Goal: Check status: Check status

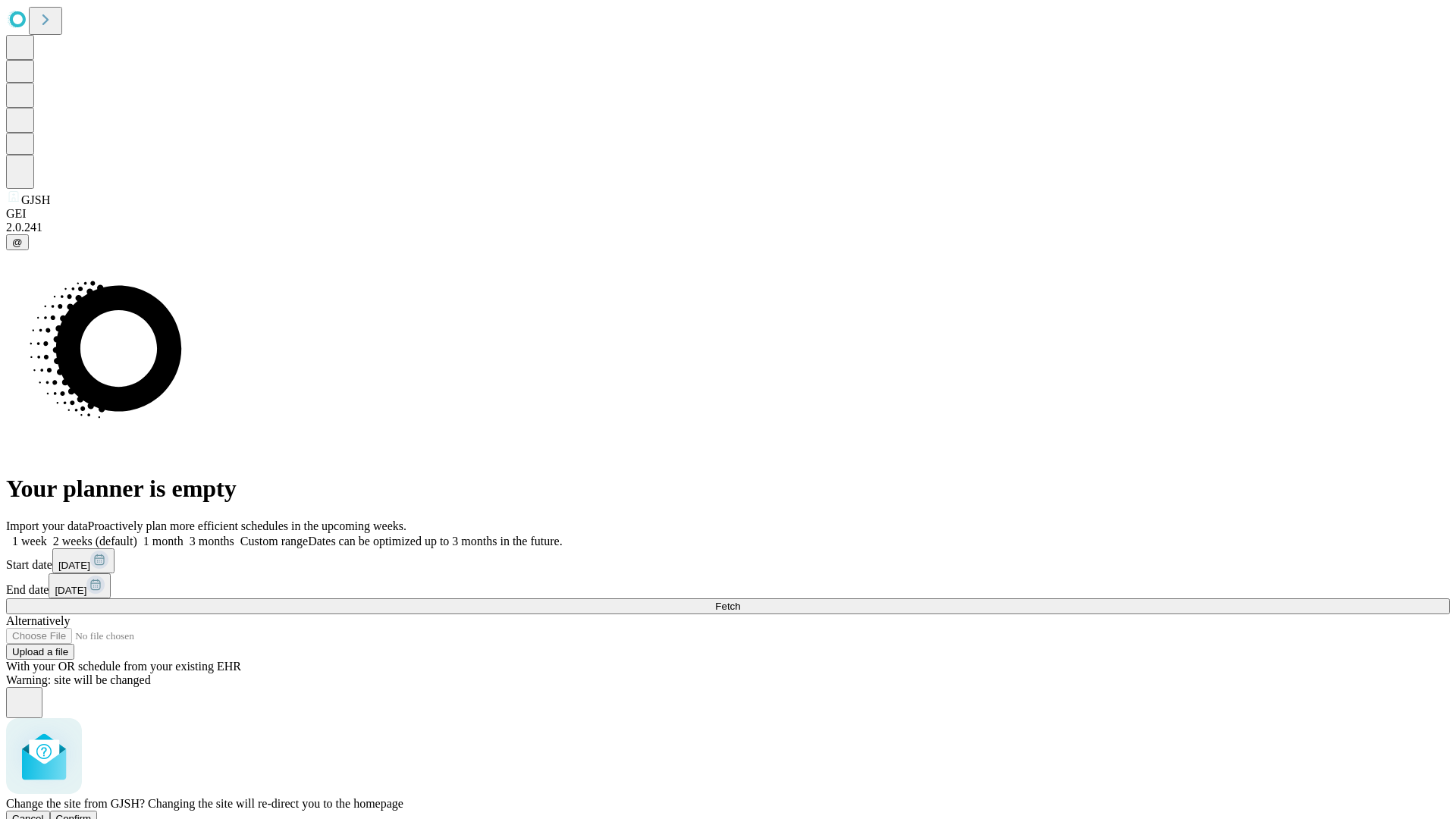
click at [92, 812] on span "Confirm" at bounding box center [74, 818] width 36 height 11
click at [183, 534] on label "1 month" at bounding box center [160, 541] width 46 height 13
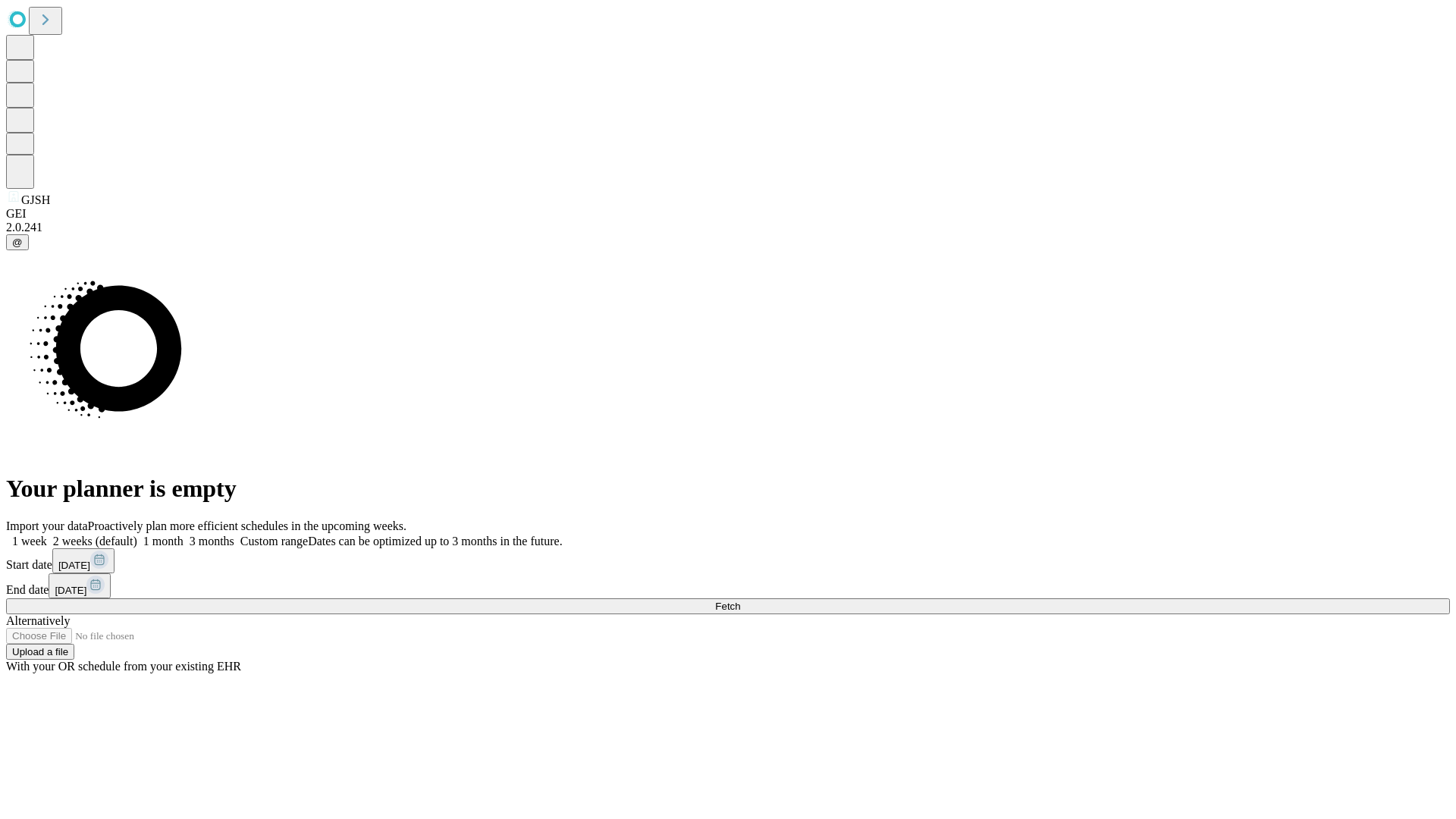
click at [740, 600] on span "Fetch" at bounding box center [727, 606] width 25 height 11
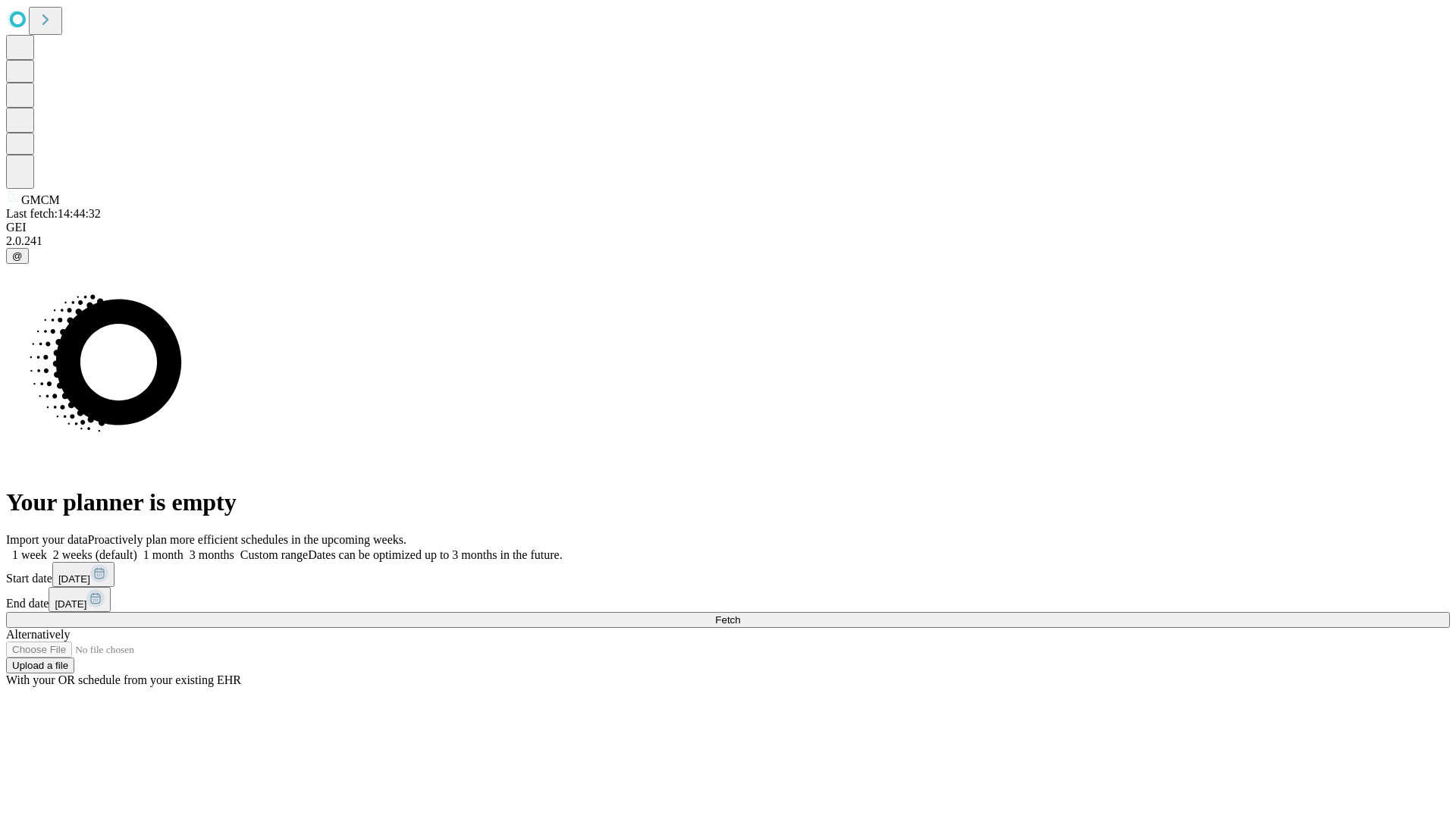
click at [183, 549] on label "1 month" at bounding box center [160, 555] width 46 height 13
click at [740, 614] on span "Fetch" at bounding box center [727, 620] width 25 height 11
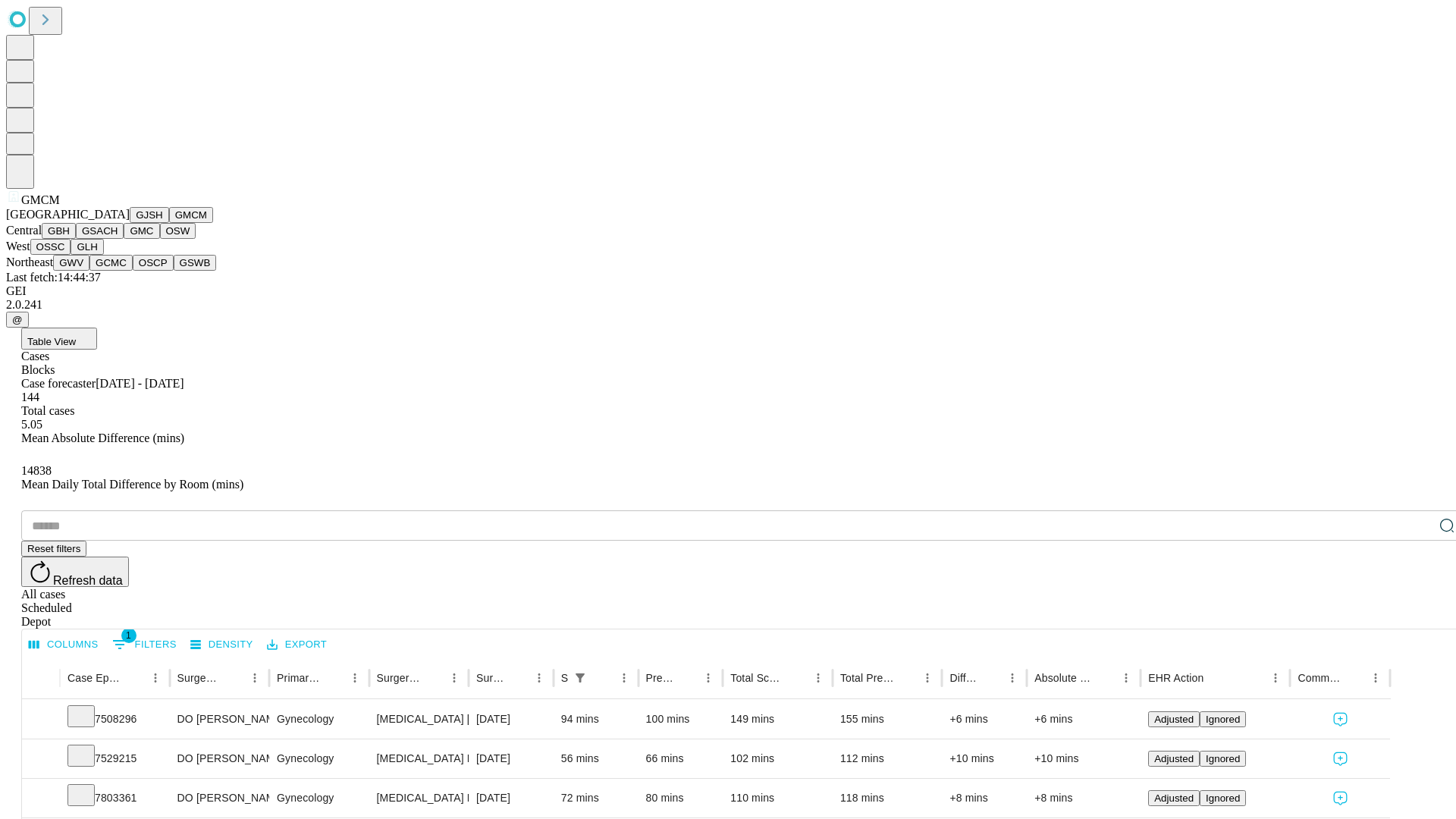
click at [76, 239] on button "GBH" at bounding box center [58, 230] width 34 height 16
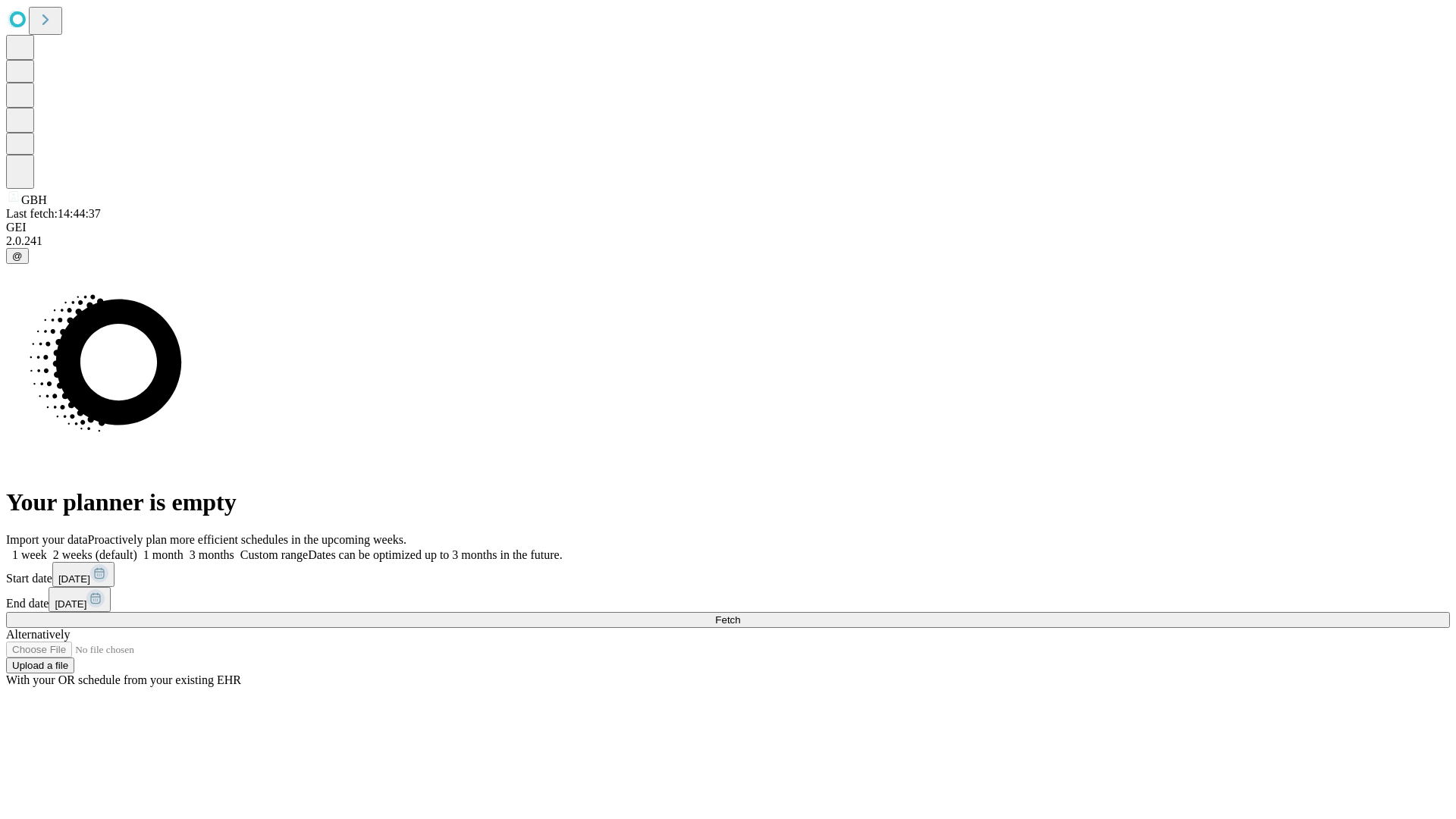
click at [183, 549] on label "1 month" at bounding box center [160, 555] width 46 height 13
click at [740, 614] on span "Fetch" at bounding box center [727, 620] width 25 height 11
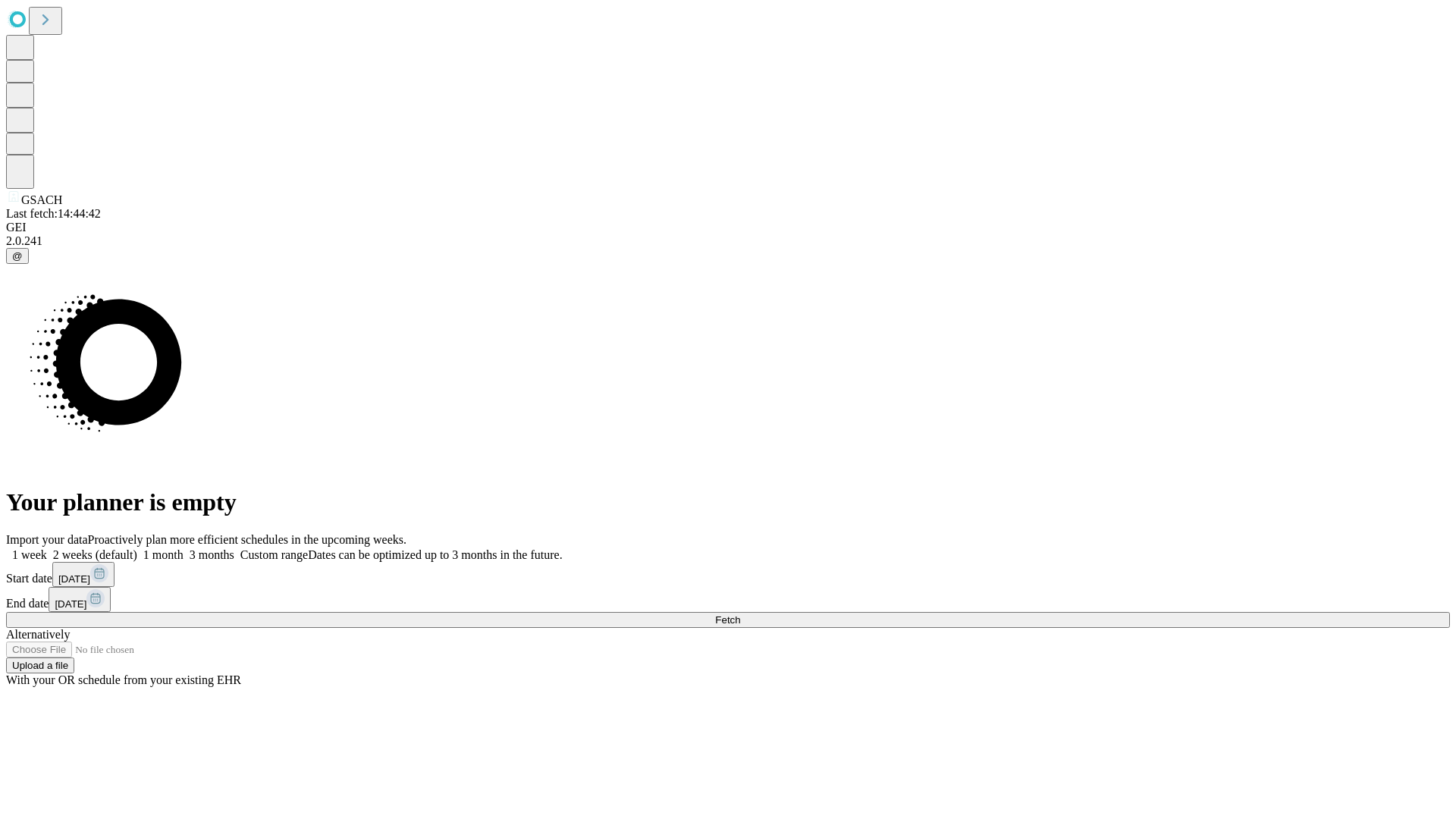
click at [183, 549] on label "1 month" at bounding box center [160, 555] width 46 height 13
click at [740, 614] on span "Fetch" at bounding box center [727, 620] width 25 height 11
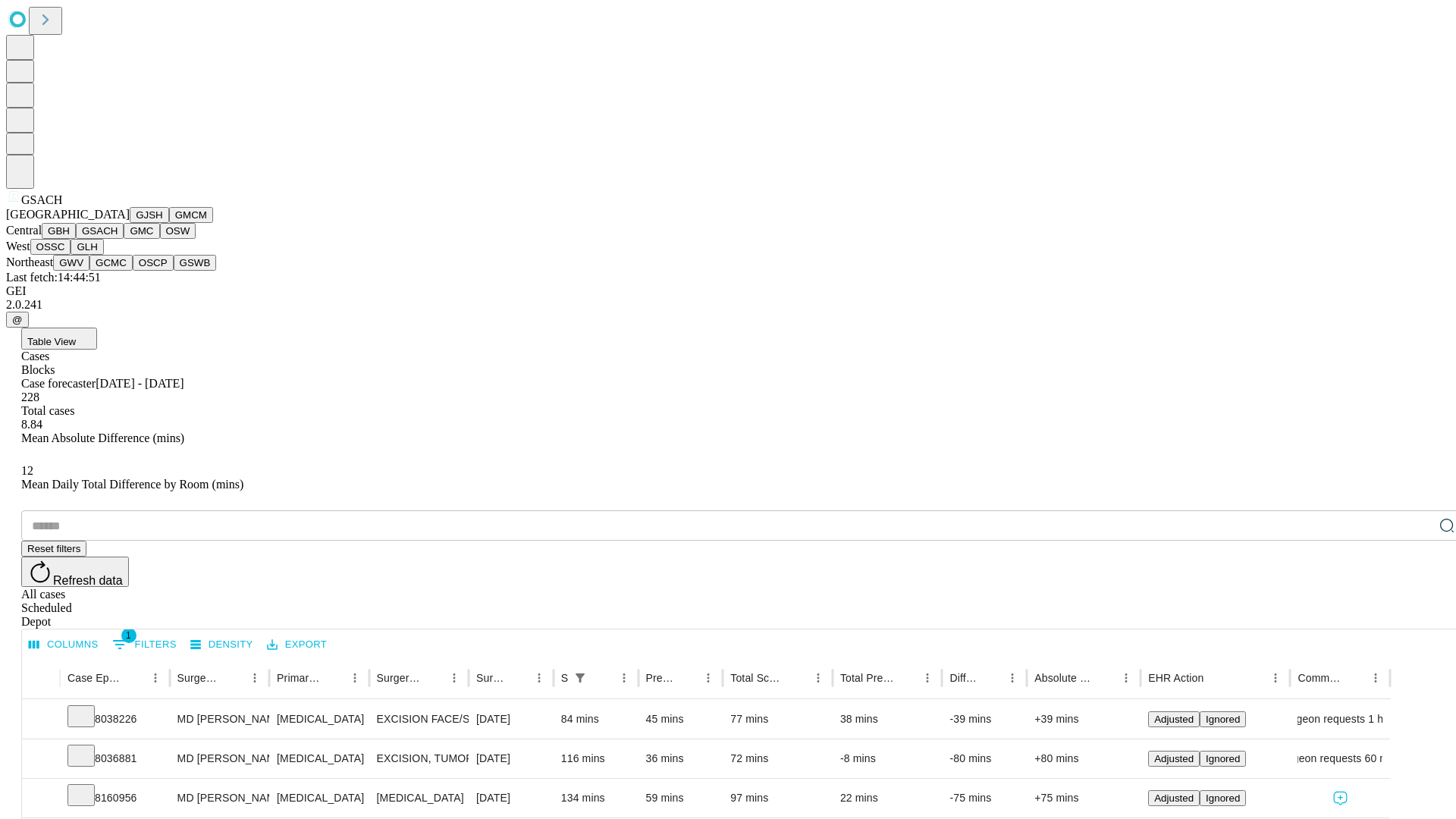
click at [124, 239] on button "GMC" at bounding box center [142, 230] width 36 height 16
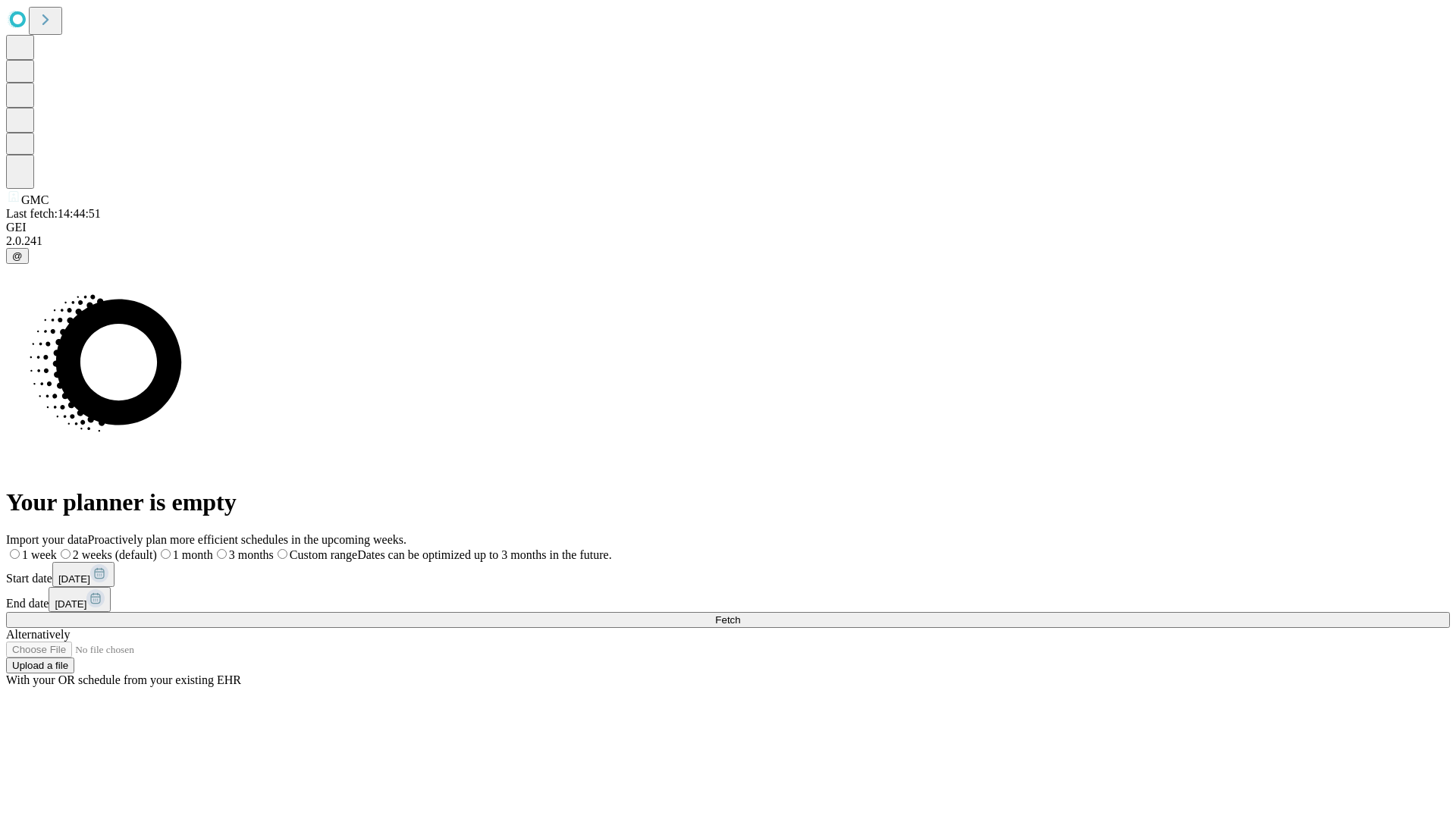
click at [213, 549] on label "1 month" at bounding box center [185, 555] width 56 height 13
click at [740, 614] on span "Fetch" at bounding box center [727, 620] width 25 height 11
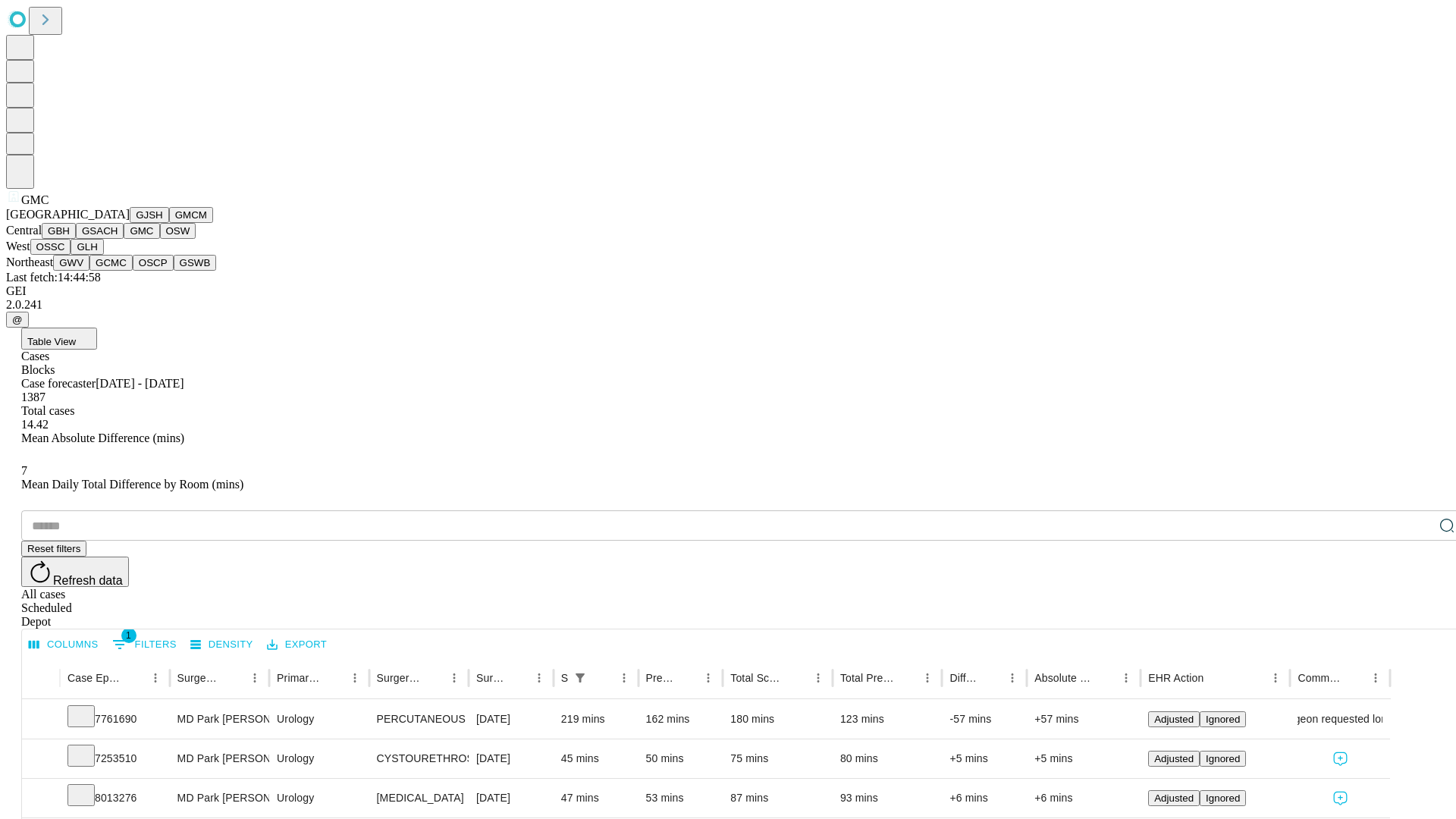
click at [160, 239] on button "OSW" at bounding box center [178, 230] width 37 height 16
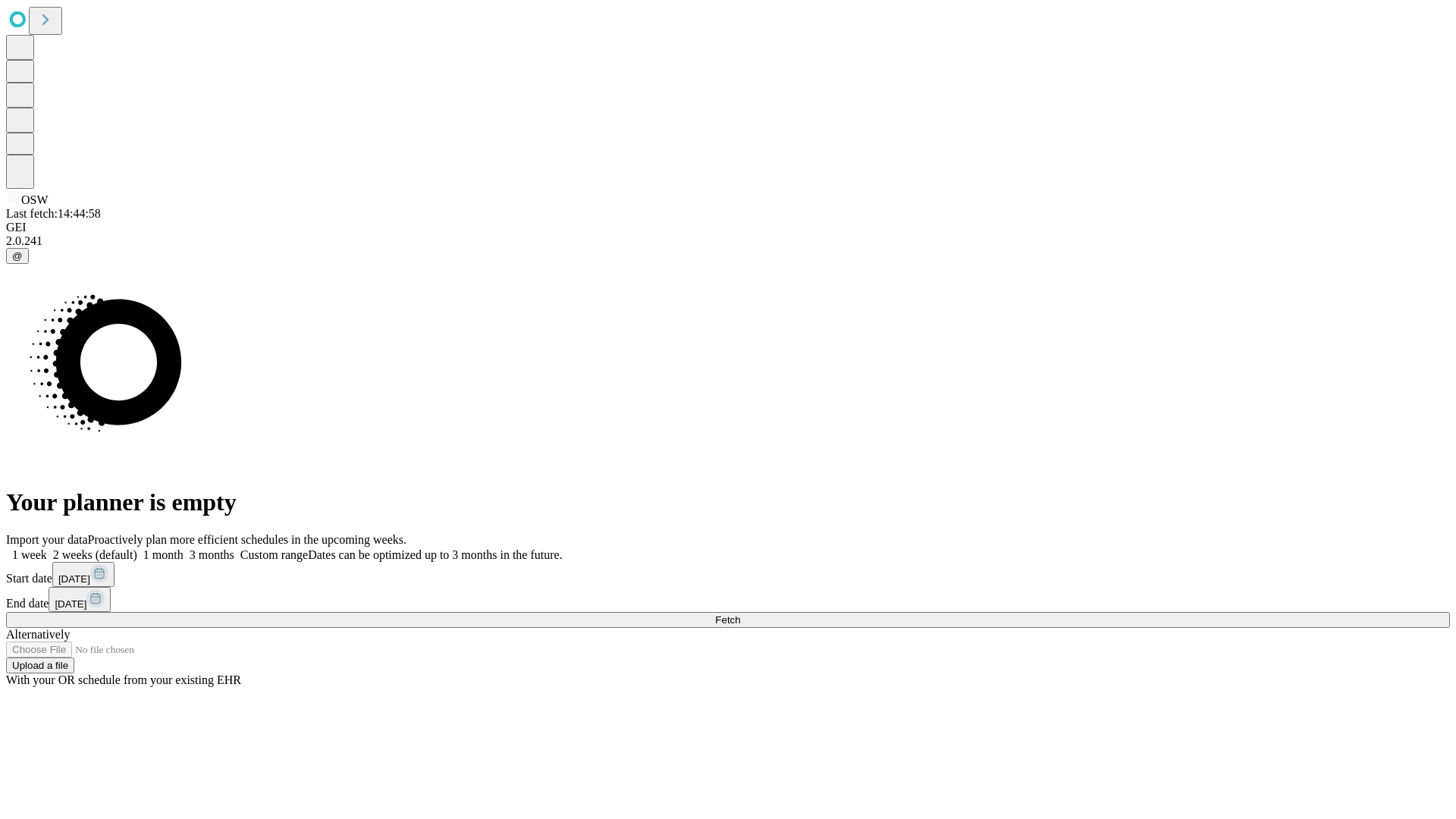
click at [740, 614] on span "Fetch" at bounding box center [727, 620] width 25 height 11
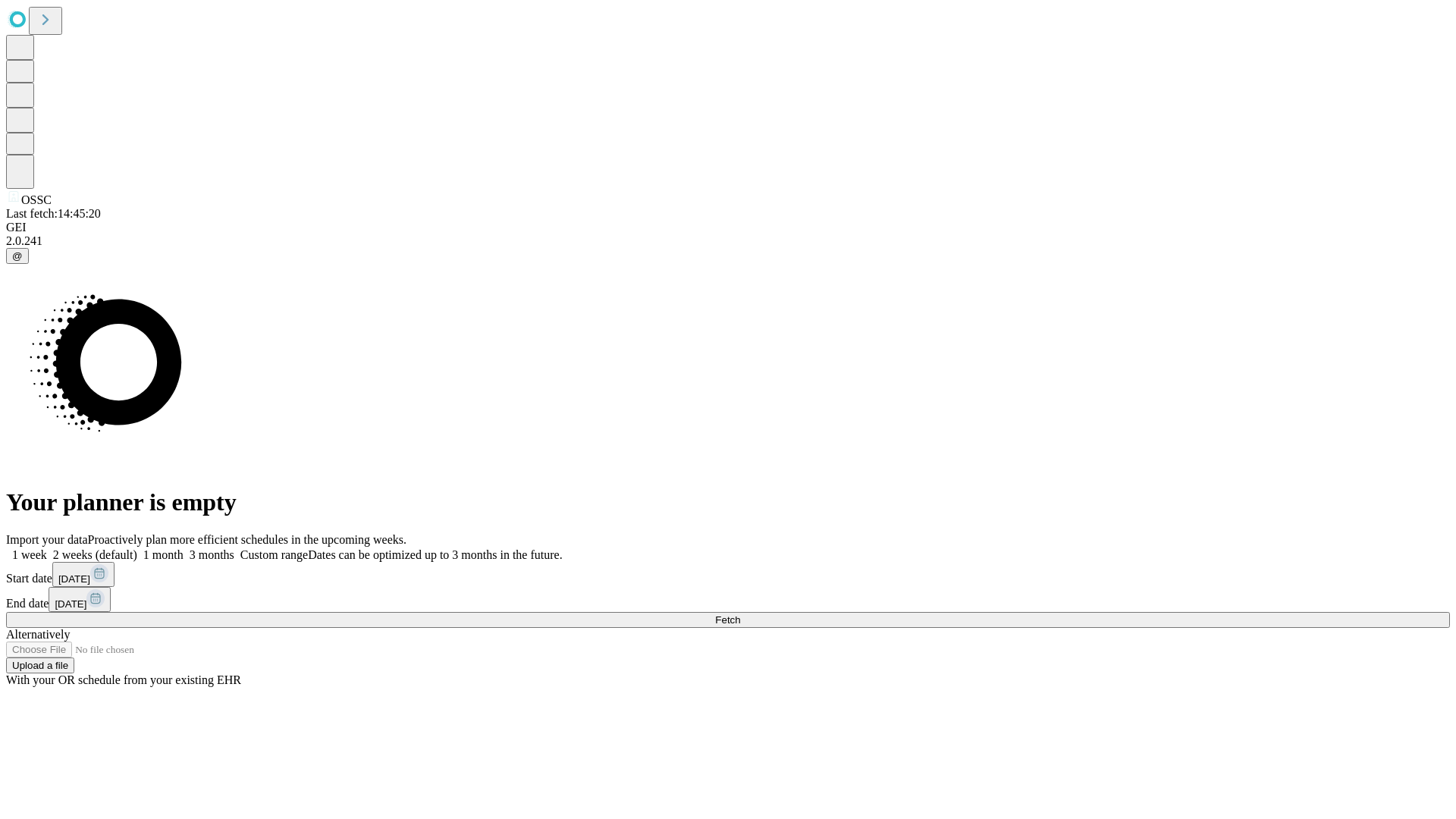
click at [183, 549] on label "1 month" at bounding box center [160, 555] width 46 height 13
click at [740, 614] on span "Fetch" at bounding box center [727, 620] width 25 height 11
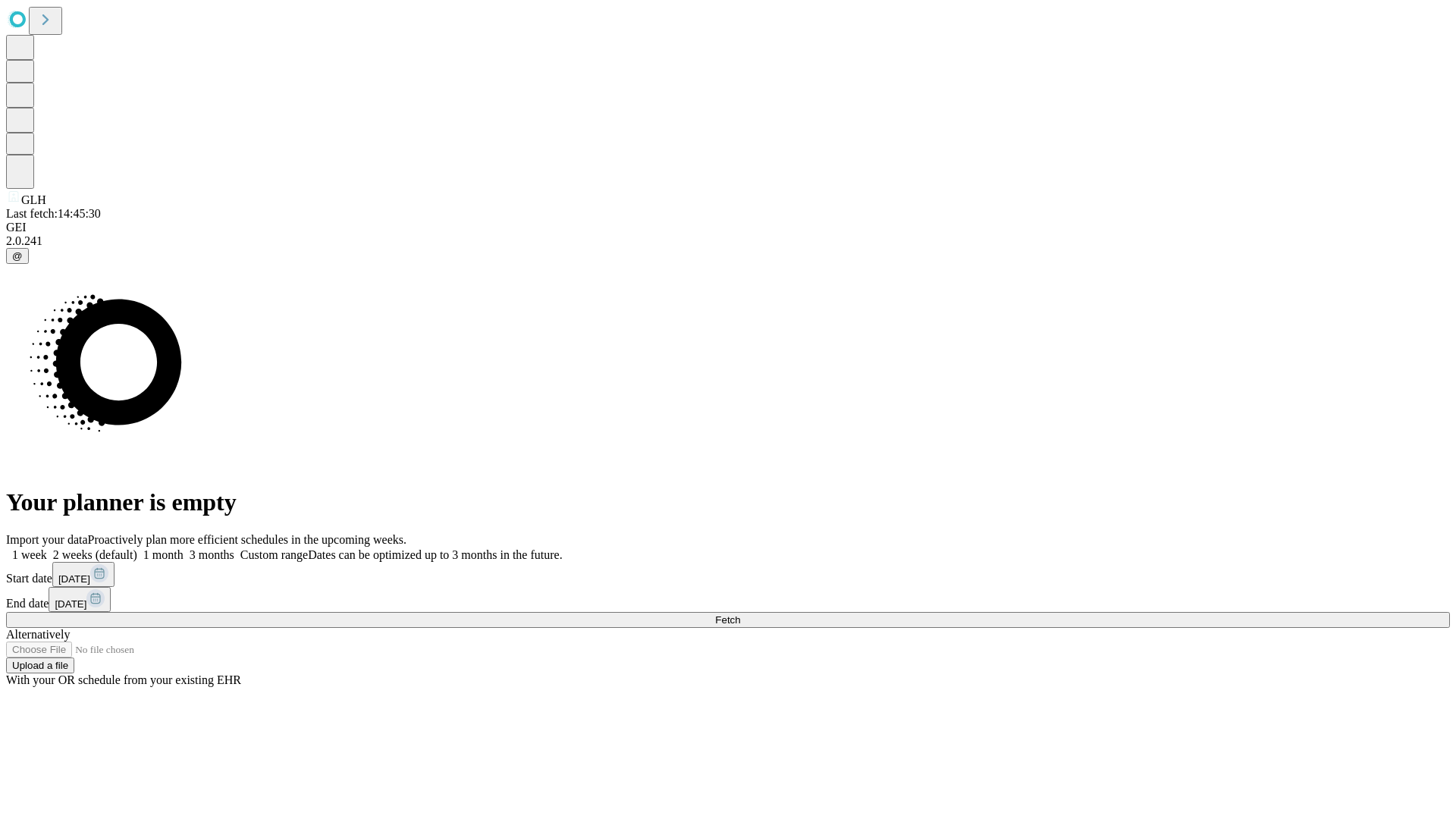
click at [183, 549] on label "1 month" at bounding box center [160, 555] width 46 height 13
click at [740, 614] on span "Fetch" at bounding box center [727, 620] width 25 height 11
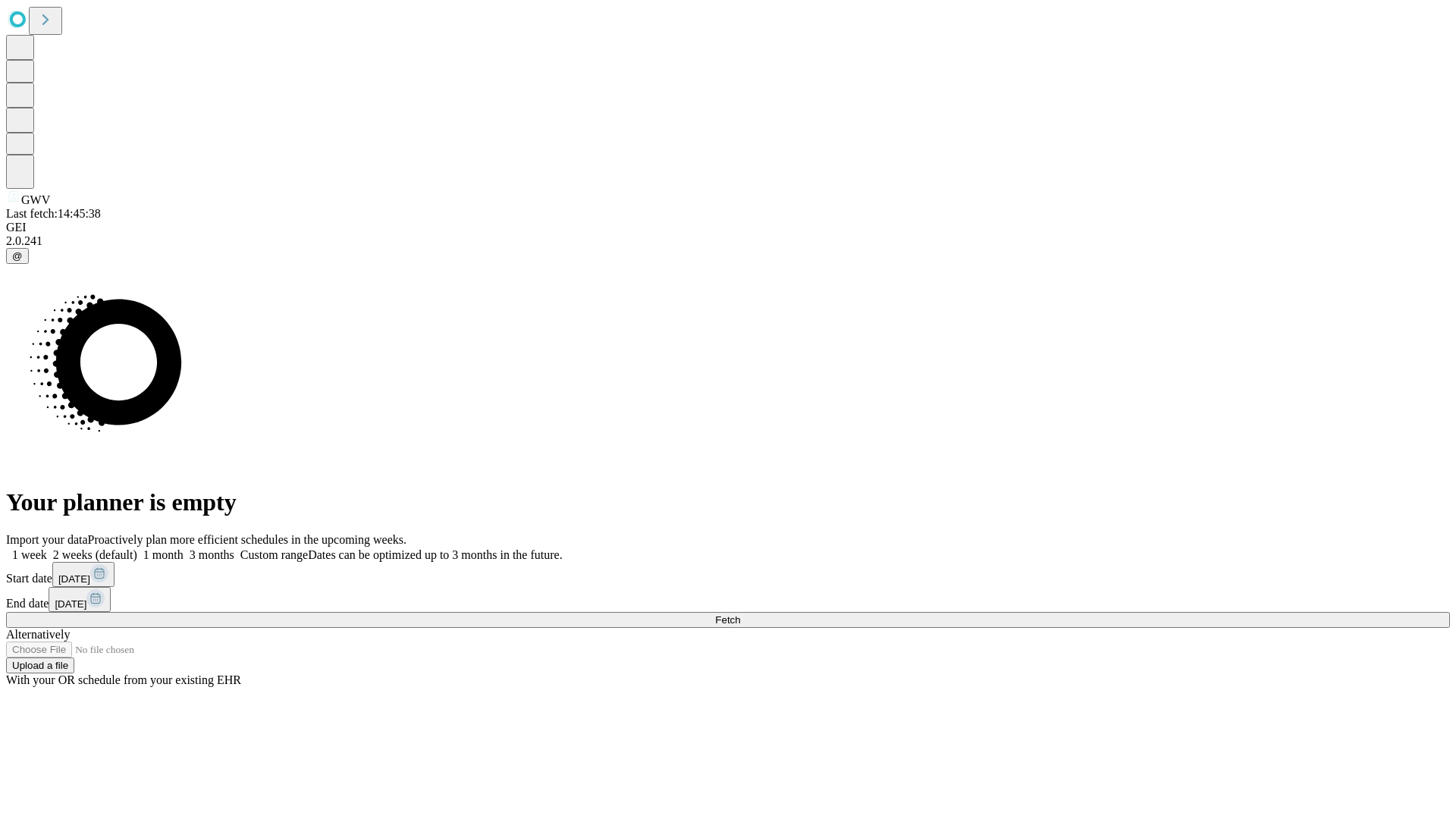
click at [183, 549] on label "1 month" at bounding box center [160, 555] width 46 height 13
click at [740, 614] on span "Fetch" at bounding box center [727, 620] width 25 height 11
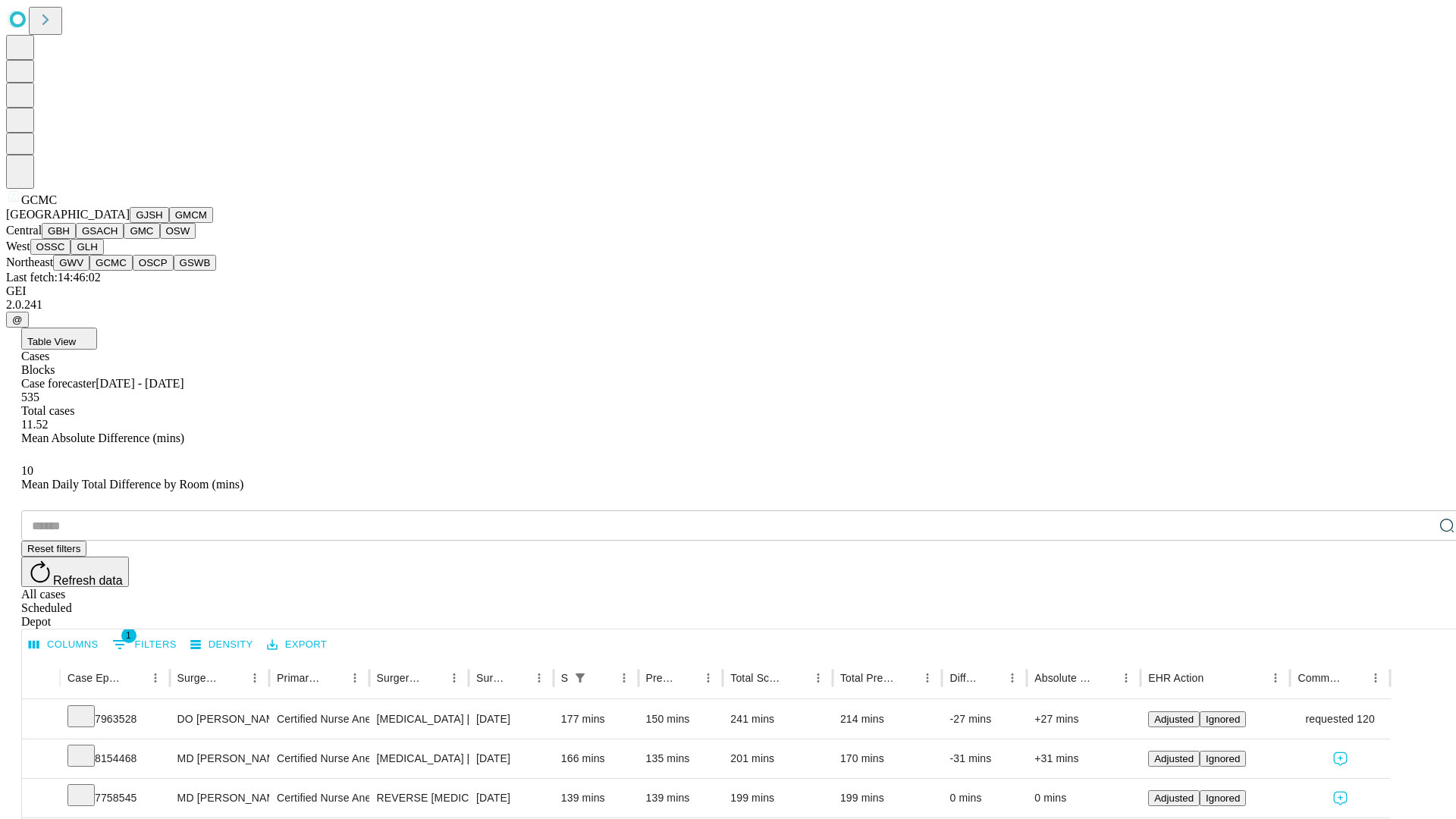
click at [132, 270] on button "OSCP" at bounding box center [153, 262] width 41 height 16
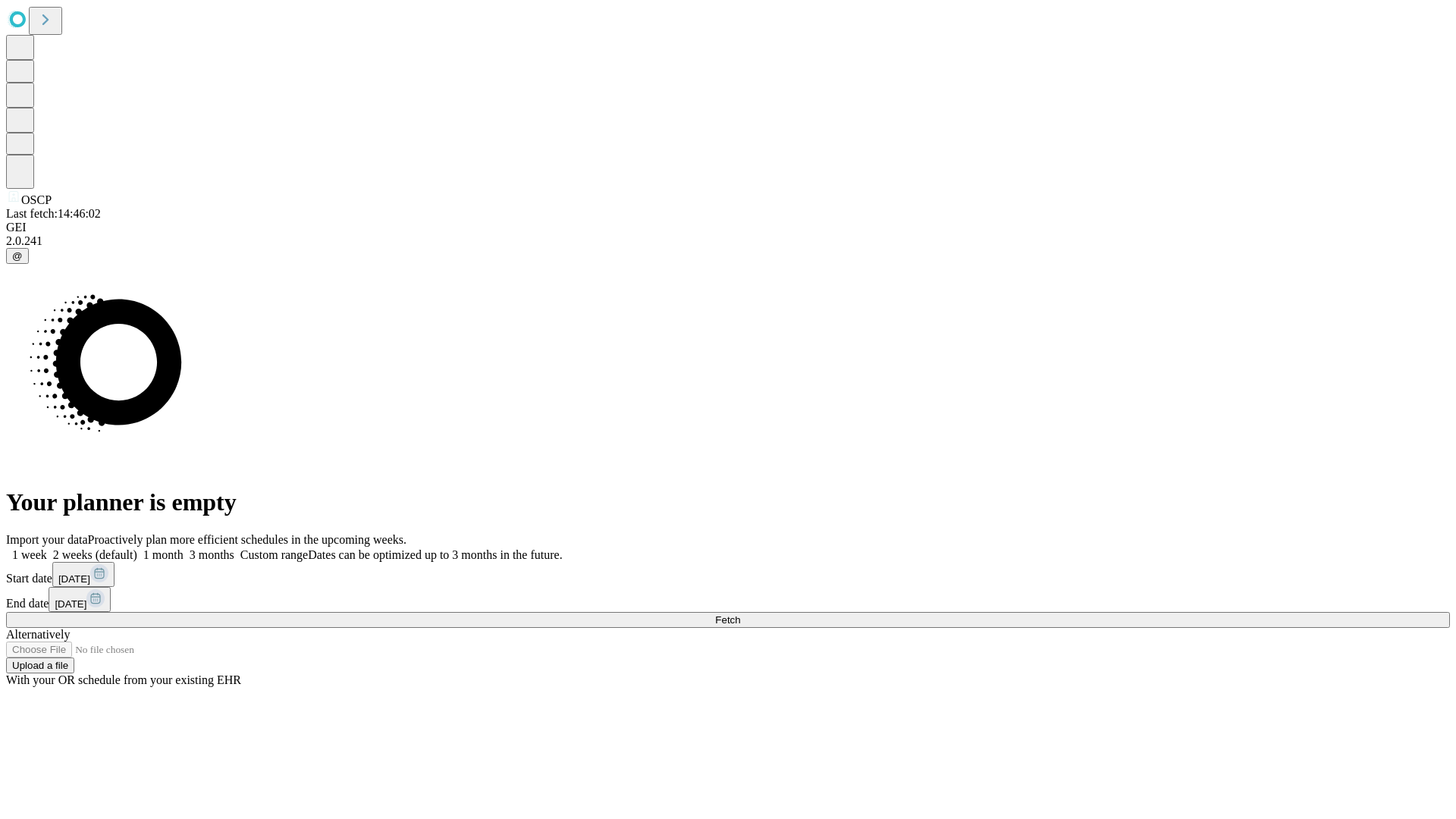
click at [183, 549] on label "1 month" at bounding box center [160, 555] width 46 height 13
click at [740, 614] on span "Fetch" at bounding box center [727, 620] width 25 height 11
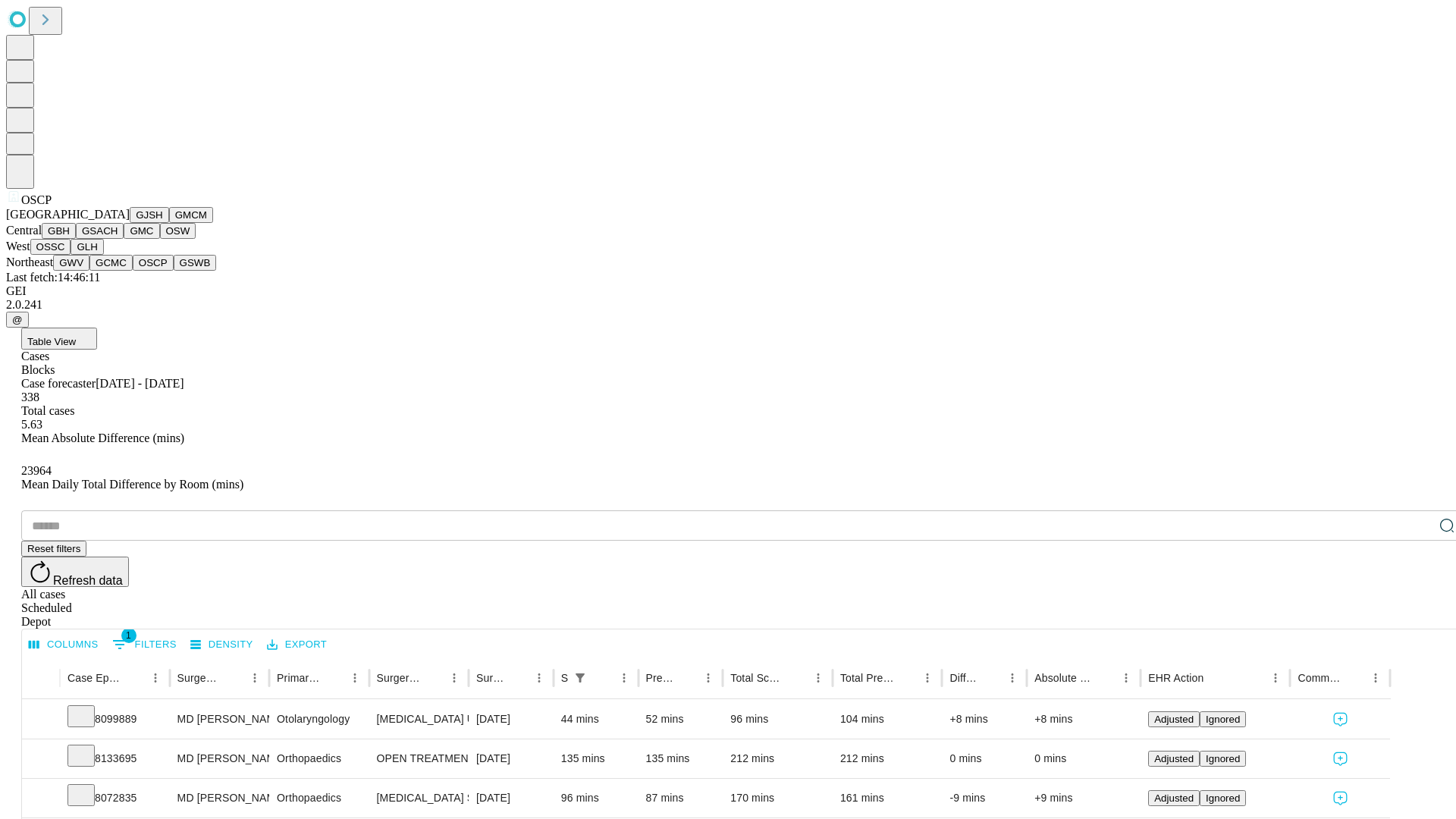
click at [174, 270] on button "GSWB" at bounding box center [195, 262] width 43 height 16
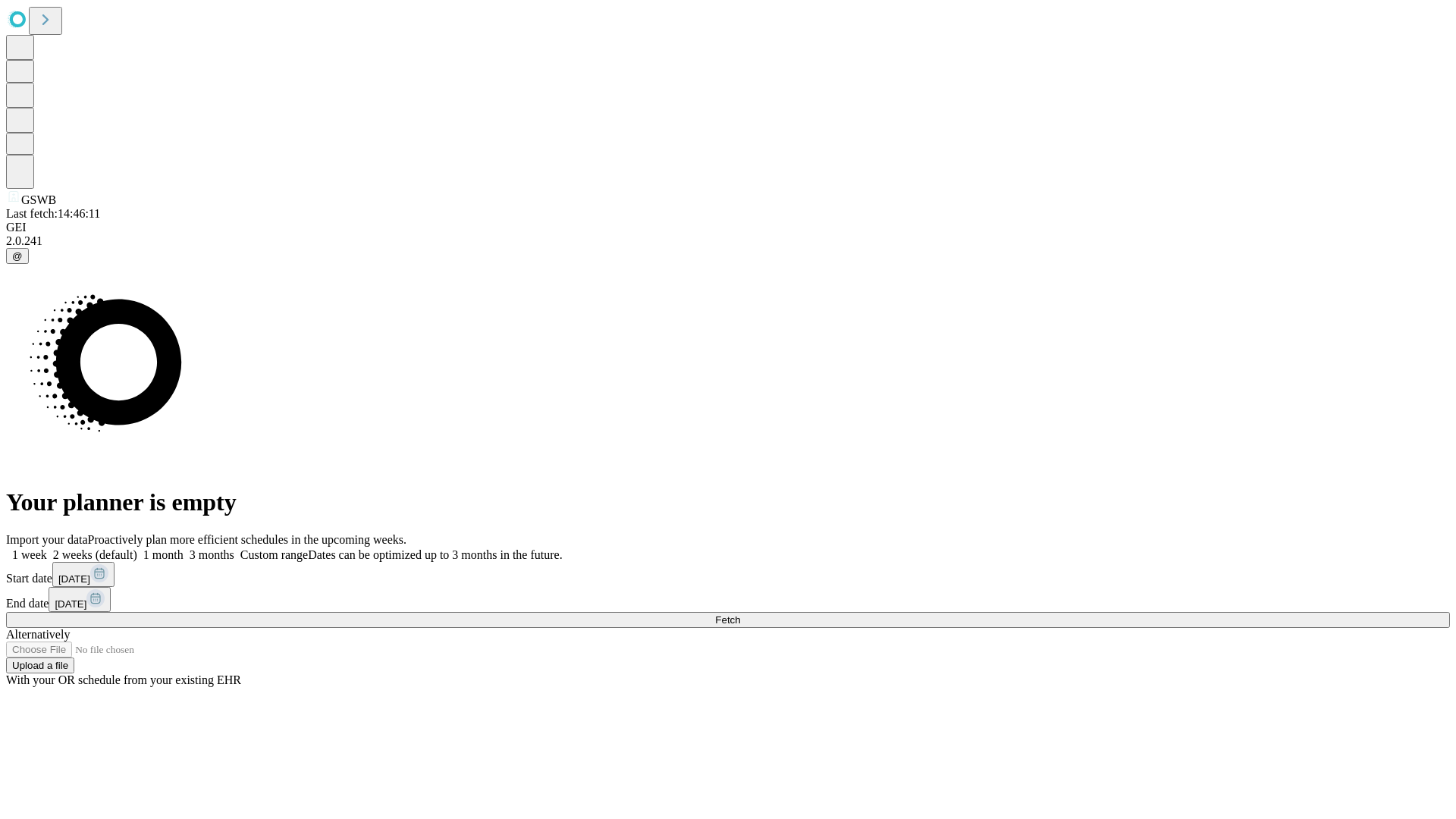
click at [183, 549] on label "1 month" at bounding box center [160, 555] width 46 height 13
click at [740, 614] on span "Fetch" at bounding box center [727, 620] width 25 height 11
